Goal: Task Accomplishment & Management: Manage account settings

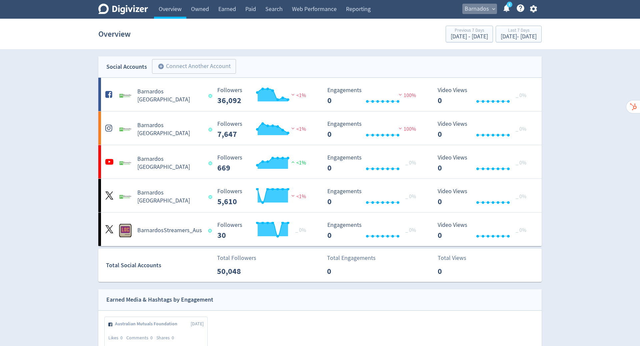
click at [478, 8] on span "Barnados" at bounding box center [477, 9] width 24 height 11
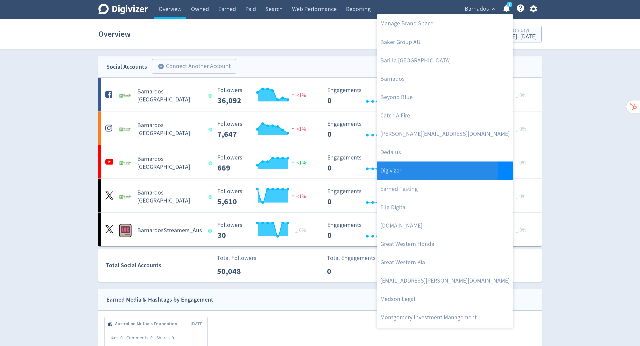
click at [410, 170] on link "Digivizer" at bounding box center [445, 170] width 136 height 18
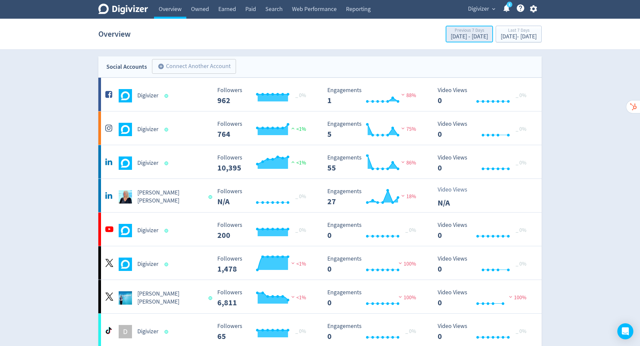
click at [451, 36] on div "[DATE] - [DATE]" at bounding box center [469, 37] width 37 height 6
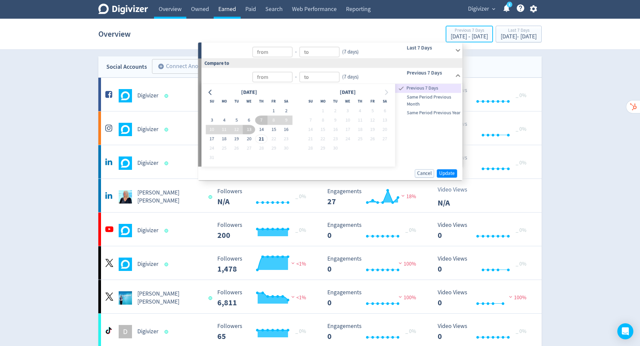
type input "[DATE]"
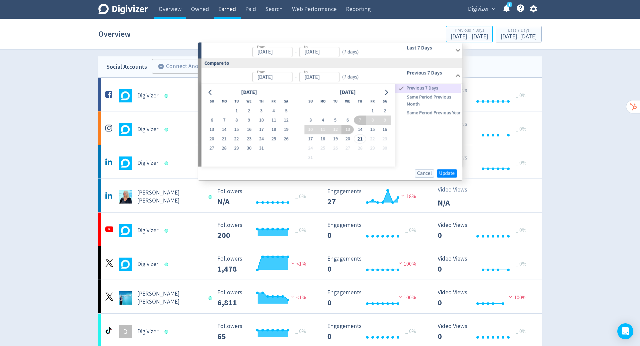
type input "[DATE]"
click at [203, 11] on link "Owned" at bounding box center [199, 9] width 27 height 19
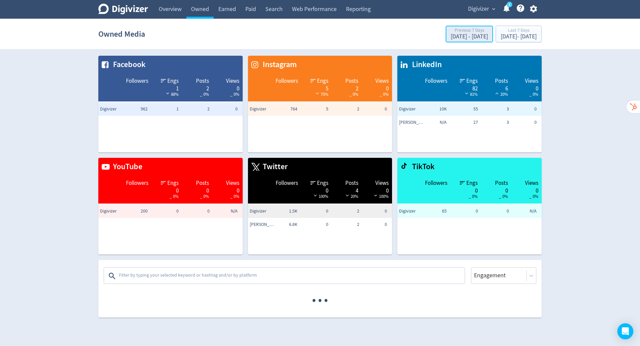
click at [451, 33] on div "Previous 7 Days" at bounding box center [469, 31] width 37 height 6
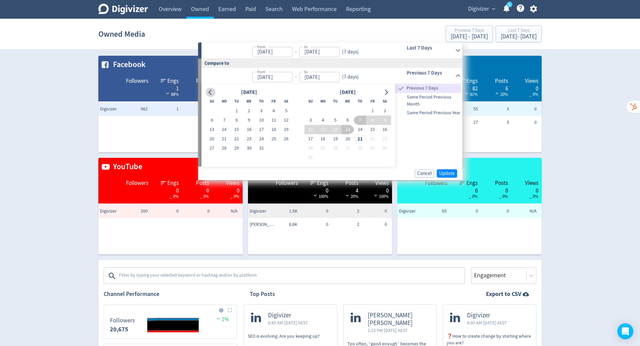
click at [211, 94] on icon "Go to previous month" at bounding box center [210, 91] width 5 height 5
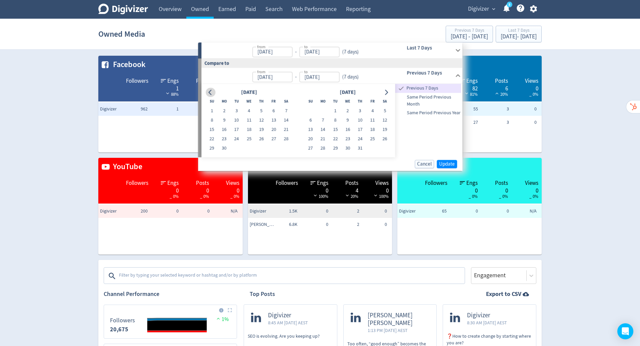
click at [211, 94] on icon "Go to previous month" at bounding box center [210, 91] width 5 height 5
click at [235, 110] on button "1" at bounding box center [236, 110] width 12 height 9
type input "[DATE]"
click at [387, 92] on icon "Go to next month" at bounding box center [386, 92] width 3 height 5
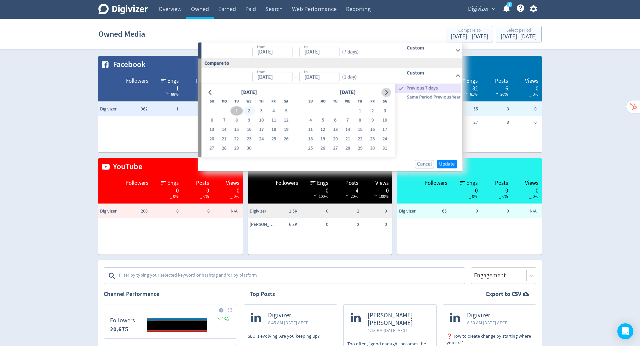
click at [387, 92] on icon "Go to next month" at bounding box center [386, 92] width 3 height 5
click at [225, 149] on button "30" at bounding box center [224, 147] width 12 height 9
type input "[DATE]"
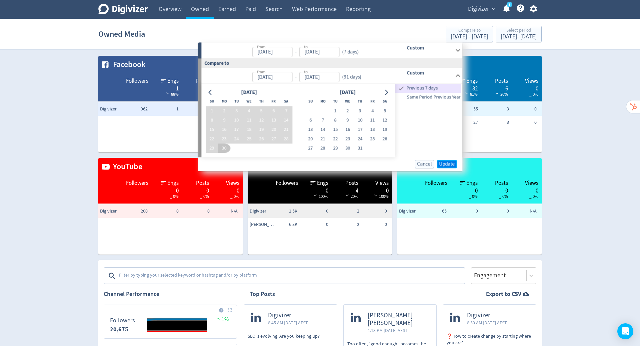
click at [446, 164] on span "Update" at bounding box center [447, 163] width 16 height 5
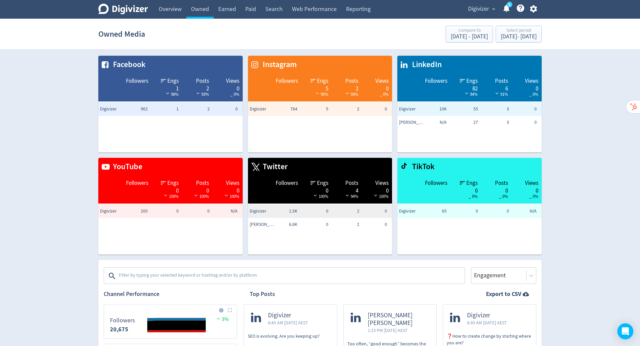
click at [501, 37] on div "[DATE] - [DATE]" at bounding box center [519, 37] width 36 height 6
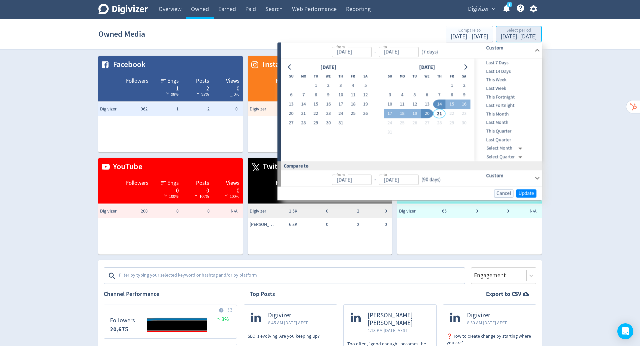
type input "[DATE]"
click at [291, 65] on icon "Go to previous month" at bounding box center [289, 66] width 5 height 5
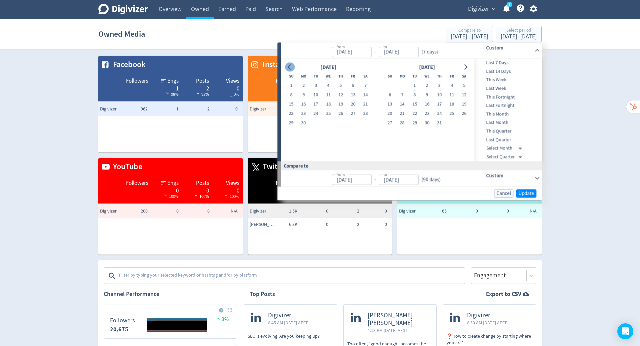
click at [291, 65] on icon "Go to previous month" at bounding box center [289, 66] width 5 height 5
click at [315, 87] on button "1" at bounding box center [316, 85] width 12 height 9
type input "[DATE]"
click at [465, 68] on icon "Go to next month" at bounding box center [465, 66] width 3 height 5
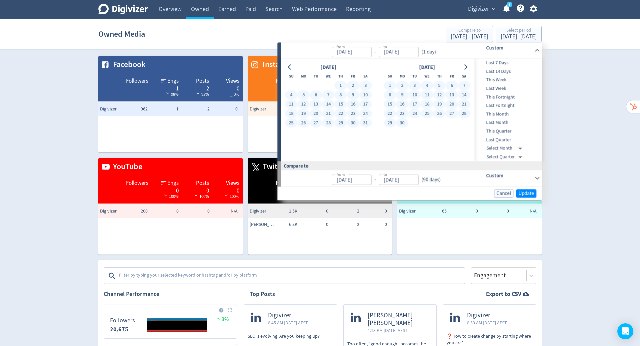
click at [401, 121] on button "30" at bounding box center [402, 122] width 12 height 9
type input "[DATE]"
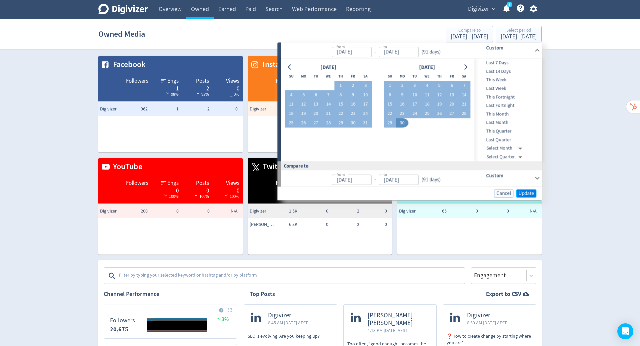
click at [524, 191] on span "Update" at bounding box center [526, 193] width 16 height 5
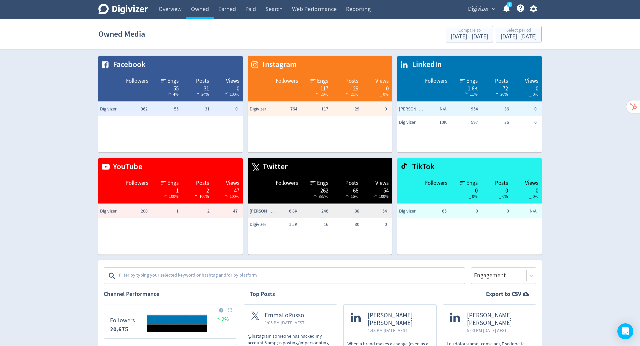
click at [348, 274] on textarea at bounding box center [291, 275] width 346 height 13
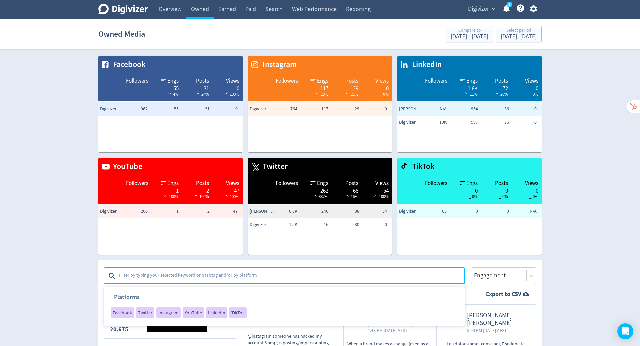
click at [188, 272] on textarea at bounding box center [291, 275] width 346 height 13
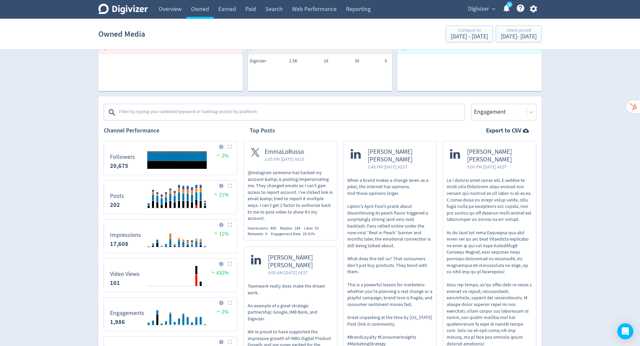
scroll to position [168, 0]
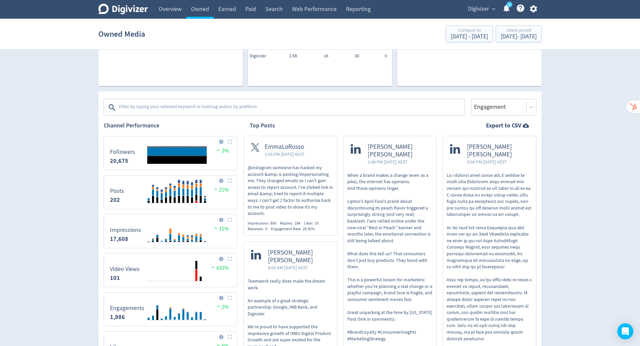
click at [240, 108] on textarea at bounding box center [291, 107] width 346 height 13
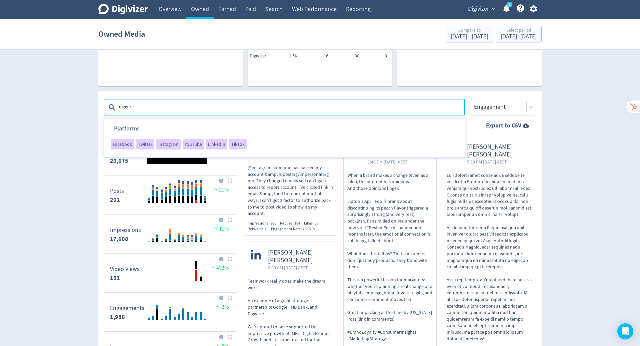
type textarea "digivizer"
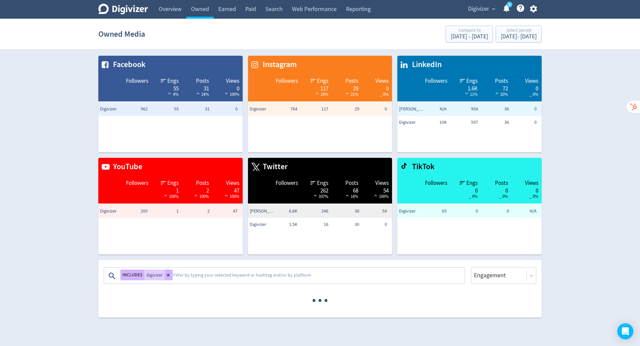
scroll to position [0, 0]
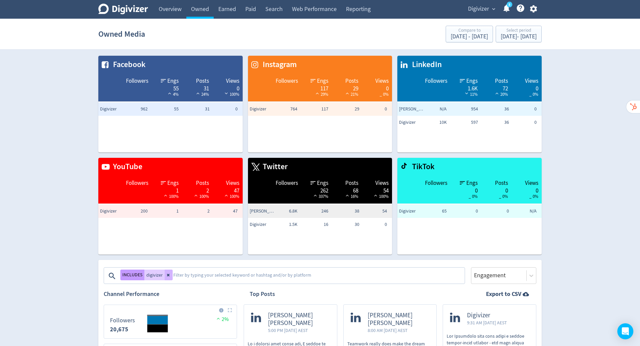
click at [139, 274] on button "INCLUDES" at bounding box center [132, 274] width 24 height 11
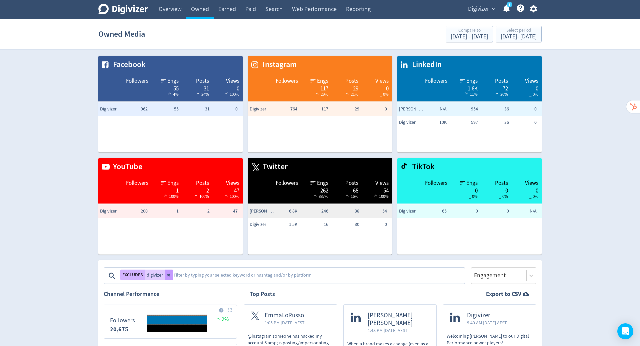
click at [171, 275] on icon at bounding box center [169, 275] width 4 height 4
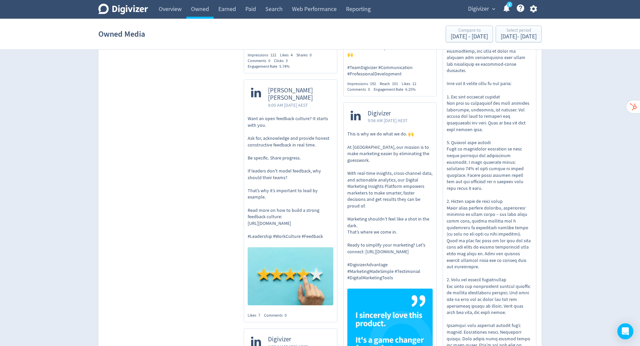
scroll to position [5290, 0]
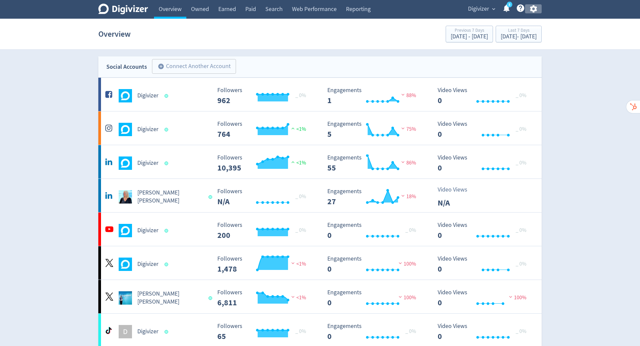
click at [531, 12] on icon "button" at bounding box center [533, 8] width 9 height 9
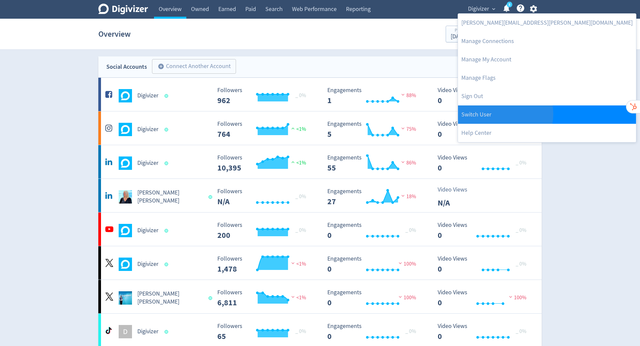
click at [505, 114] on link "Switch User" at bounding box center [547, 114] width 178 height 18
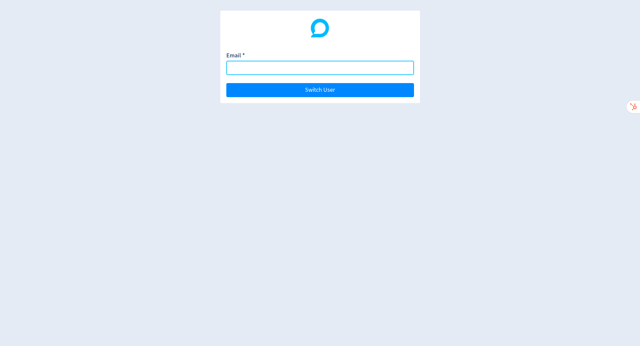
click at [275, 75] on form "Email * Switch User" at bounding box center [320, 74] width 188 height 46
paste input "pete.horsley@remarkable.org"
type input "pete.horsley@remarkable.org"
click at [226, 83] on button "Switch User" at bounding box center [320, 90] width 188 height 14
